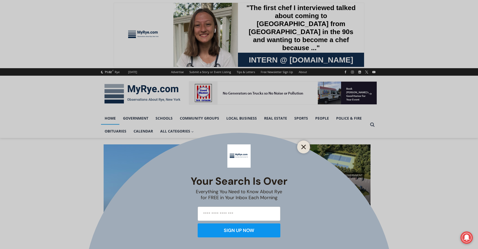
click at [305, 147] on icon "Close" at bounding box center [303, 147] width 5 height 5
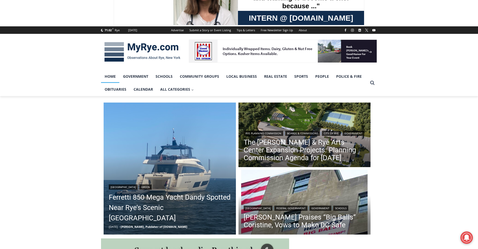
scroll to position [103, 0]
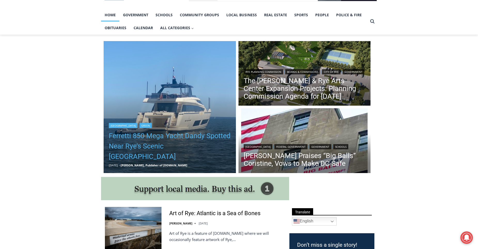
click at [162, 150] on link "Ferretti 850 Mega Yacht Dandy Spotted Near Rye’s Scenic [GEOGRAPHIC_DATA]" at bounding box center [170, 146] width 122 height 31
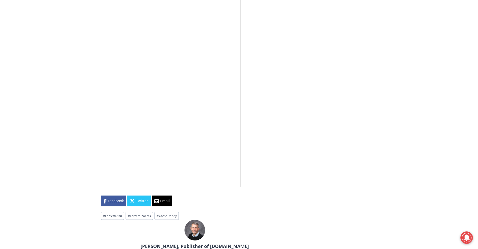
scroll to position [1205, 0]
